Goal: Information Seeking & Learning: Find specific fact

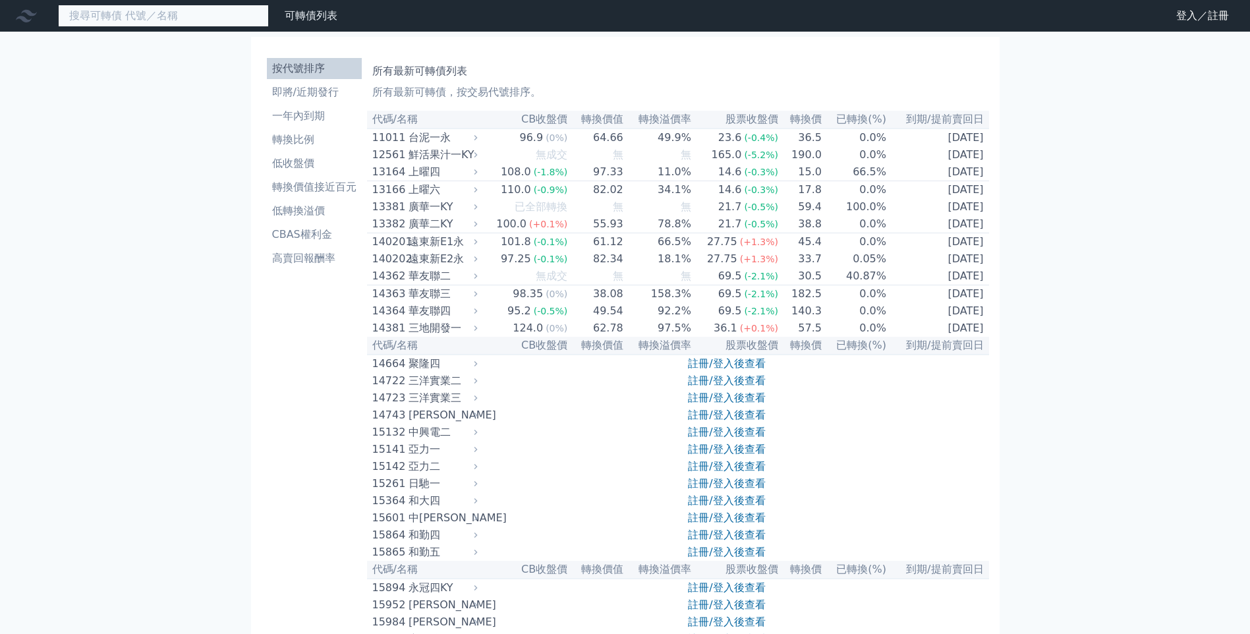
drag, startPoint x: 175, startPoint y: 14, endPoint x: 597, endPoint y: 32, distance: 422.6
click at [176, 14] on input at bounding box center [163, 16] width 211 height 22
click at [1184, 24] on link "登入／註冊" at bounding box center [1202, 15] width 74 height 21
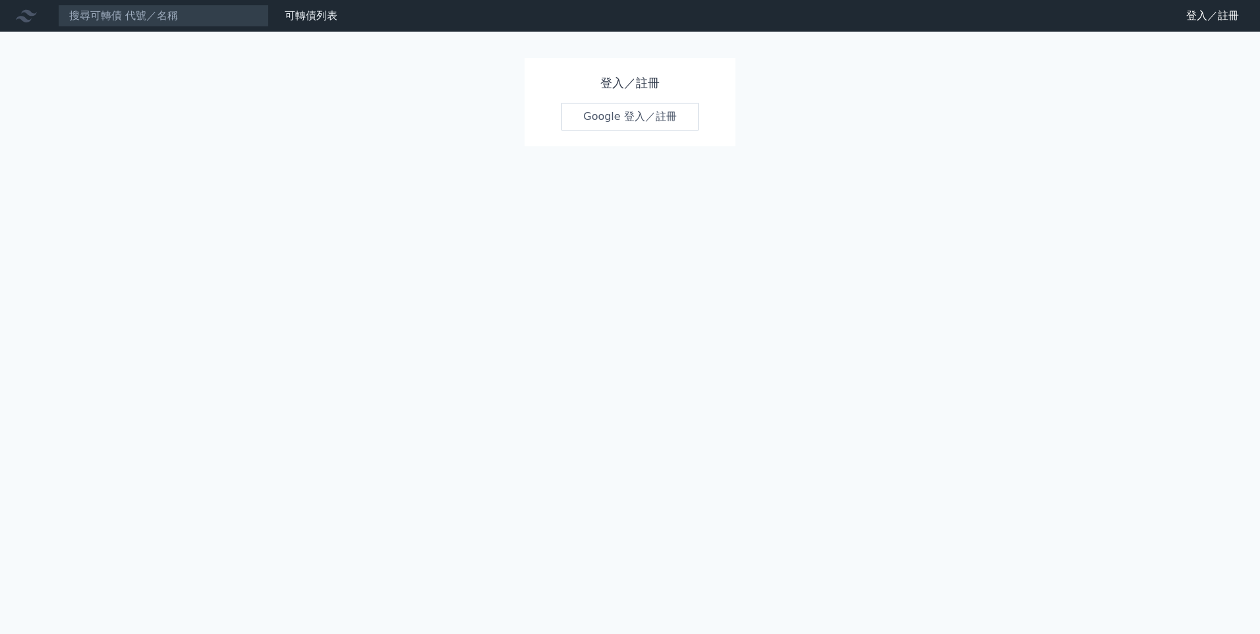
click at [604, 120] on link "Google 登入／註冊" at bounding box center [629, 117] width 137 height 28
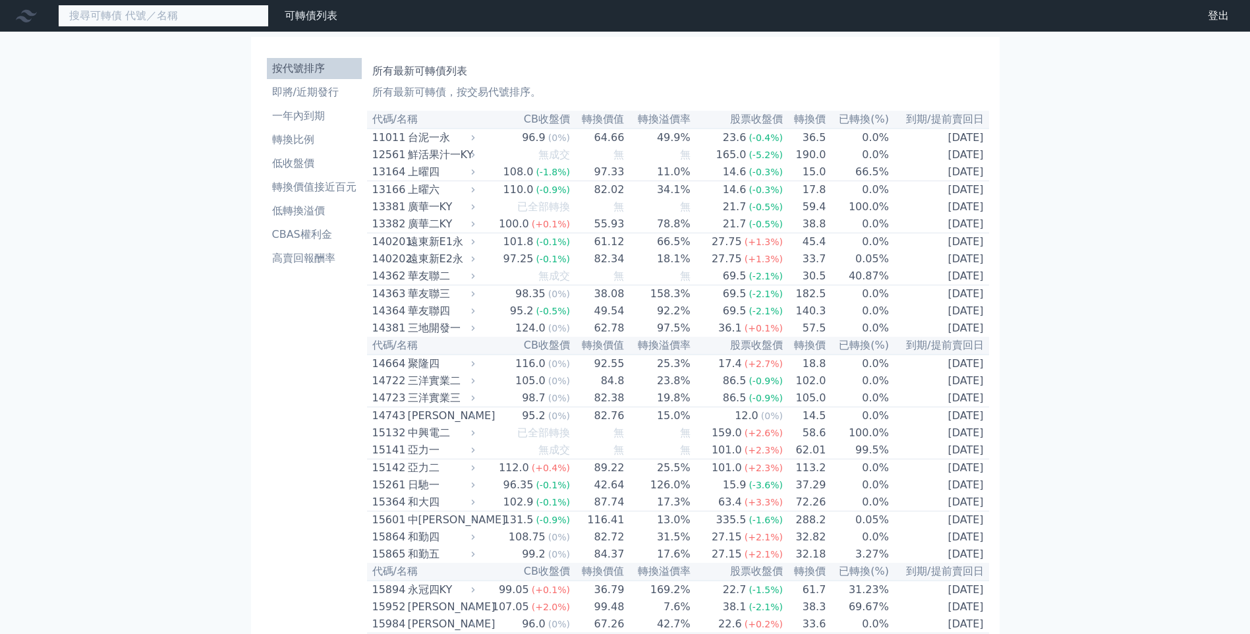
click at [173, 20] on input at bounding box center [163, 16] width 211 height 22
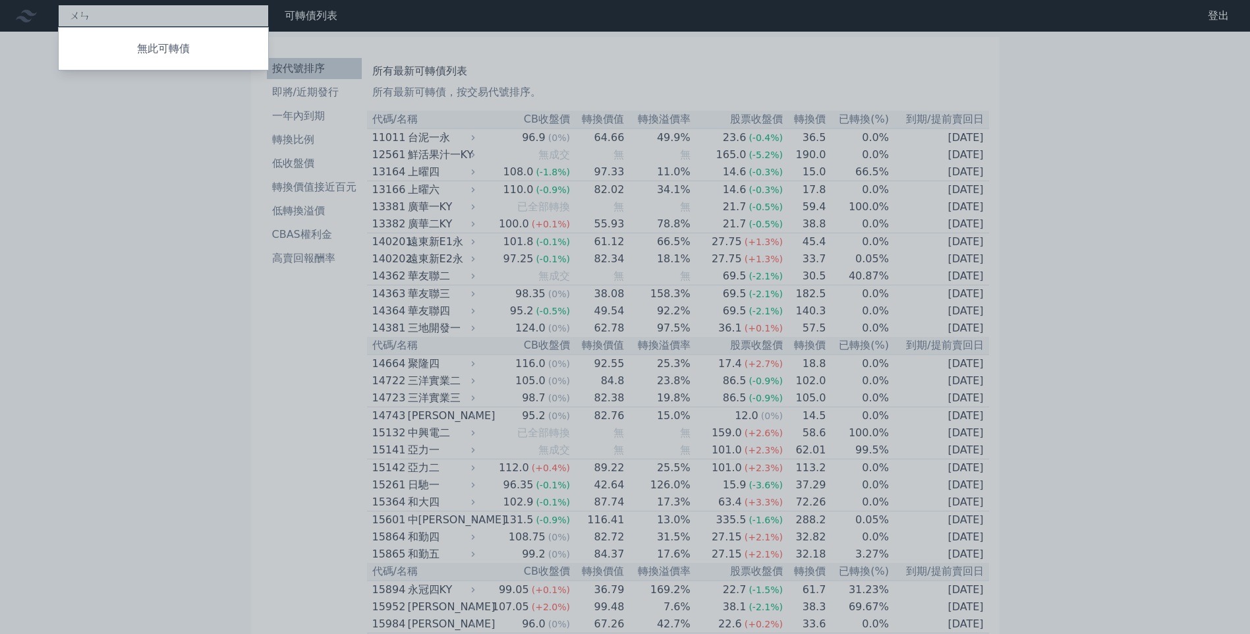
type input "問"
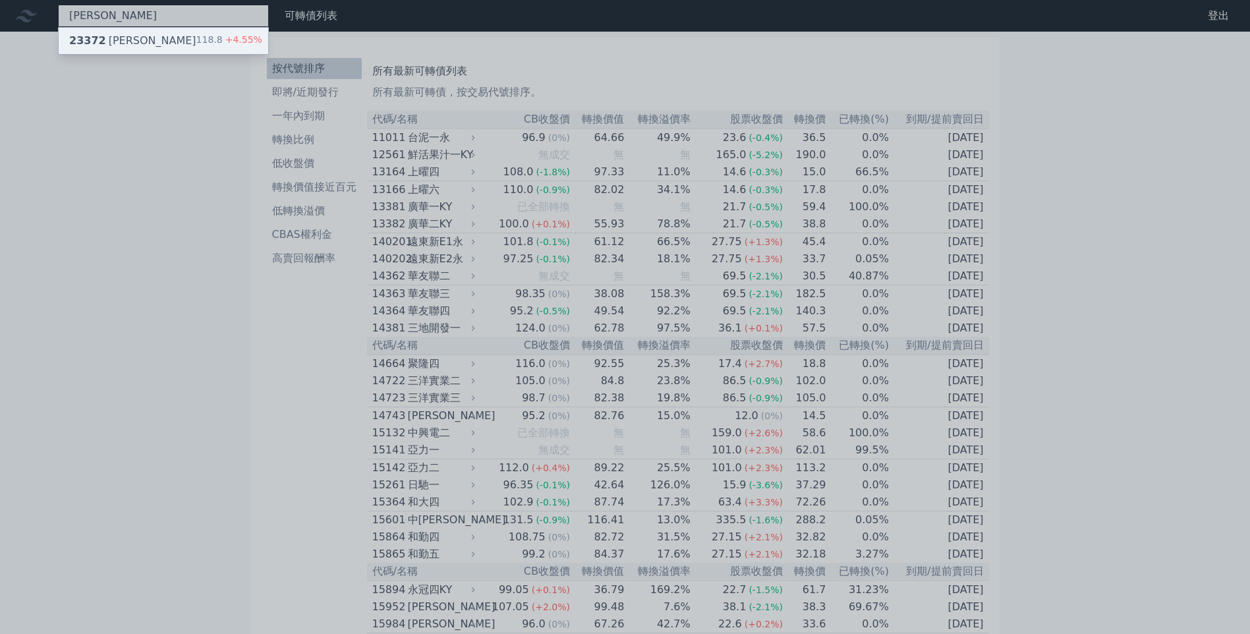
type input "[PERSON_NAME]"
click at [207, 36] on div "118.8 +4.55%" at bounding box center [229, 41] width 66 height 16
